Goal: Task Accomplishment & Management: Manage account settings

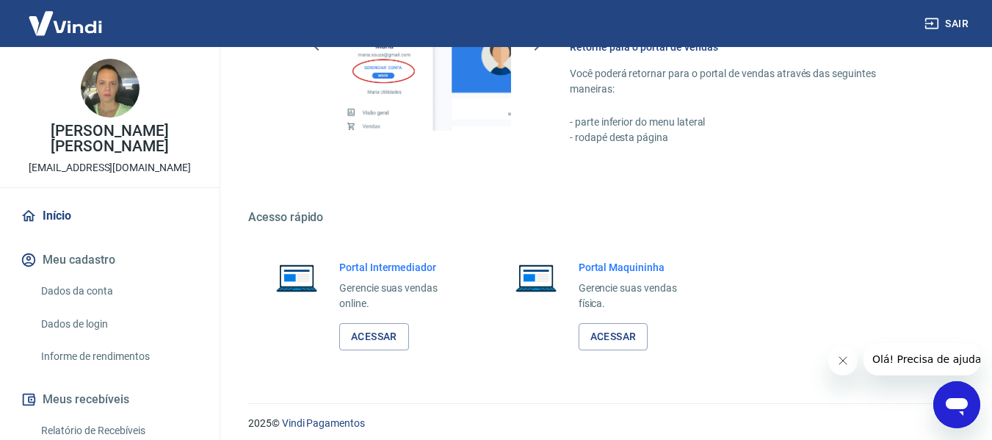
scroll to position [765, 0]
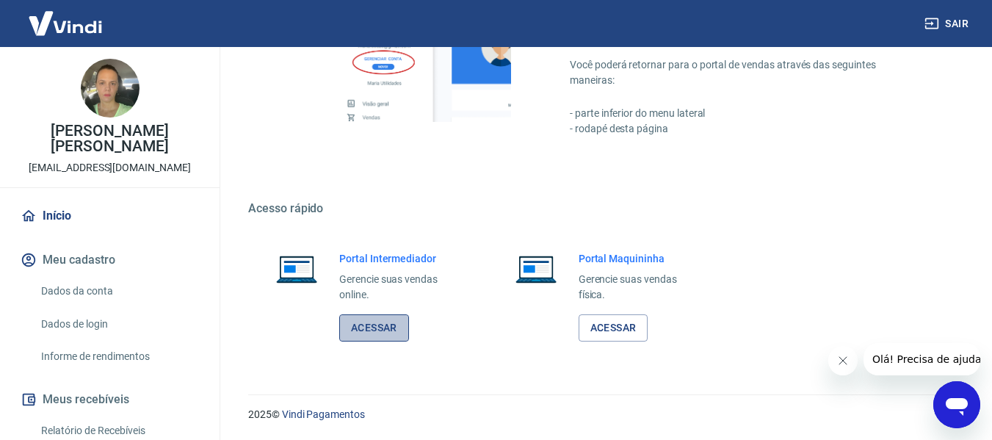
click at [369, 330] on link "Acessar" at bounding box center [374, 327] width 70 height 27
